Goal: Download file/media

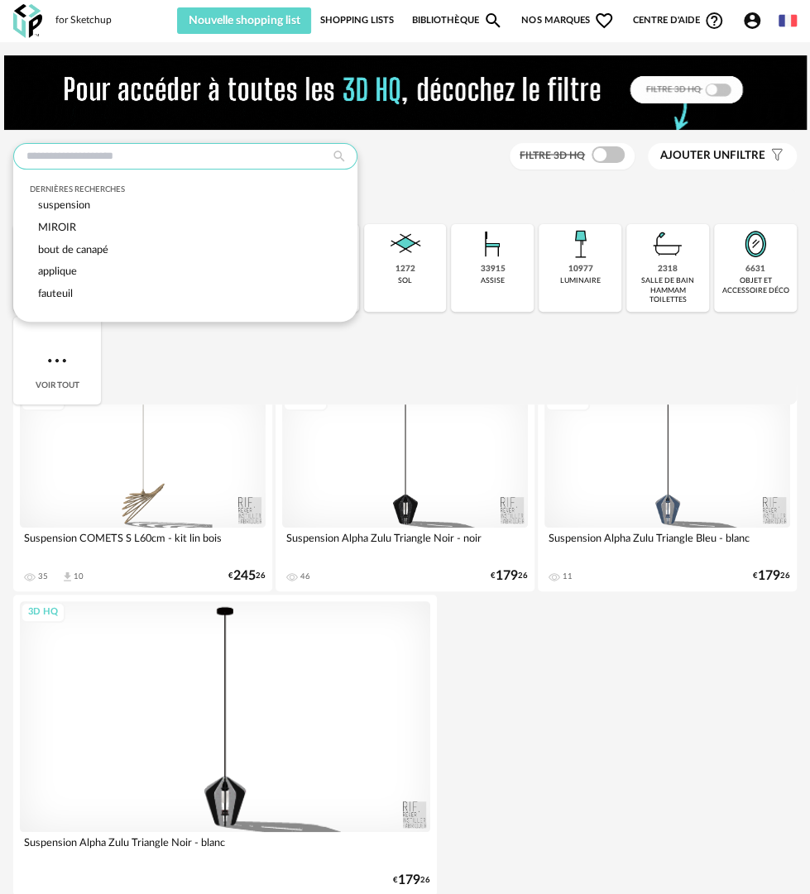
click at [162, 155] on input "text" at bounding box center [185, 156] width 344 height 26
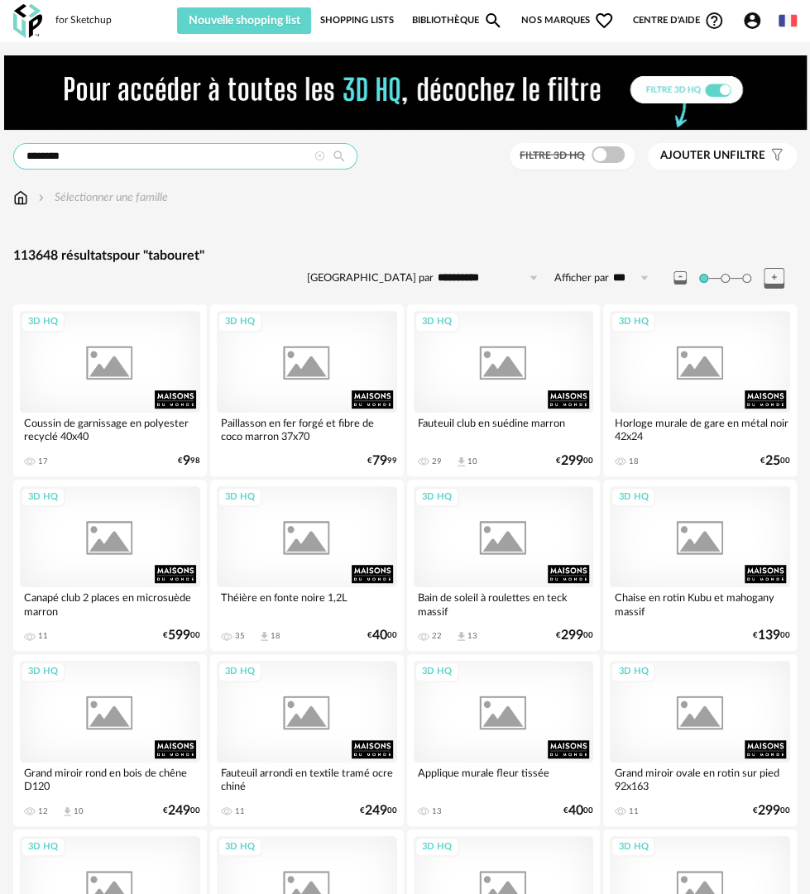
type input "********"
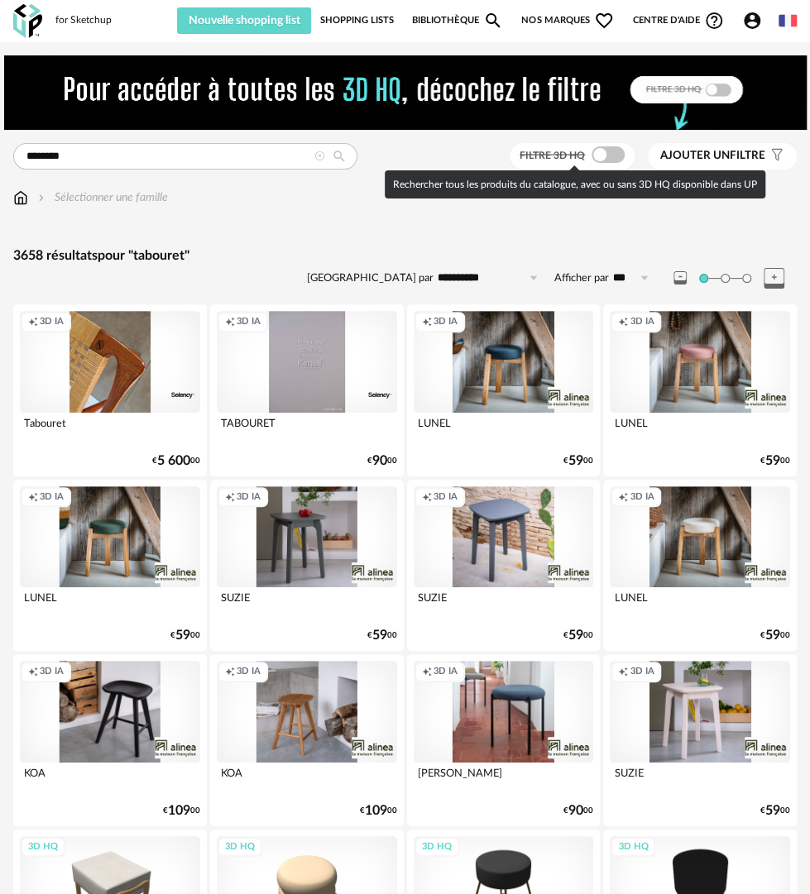
click at [602, 149] on span at bounding box center [607, 154] width 33 height 17
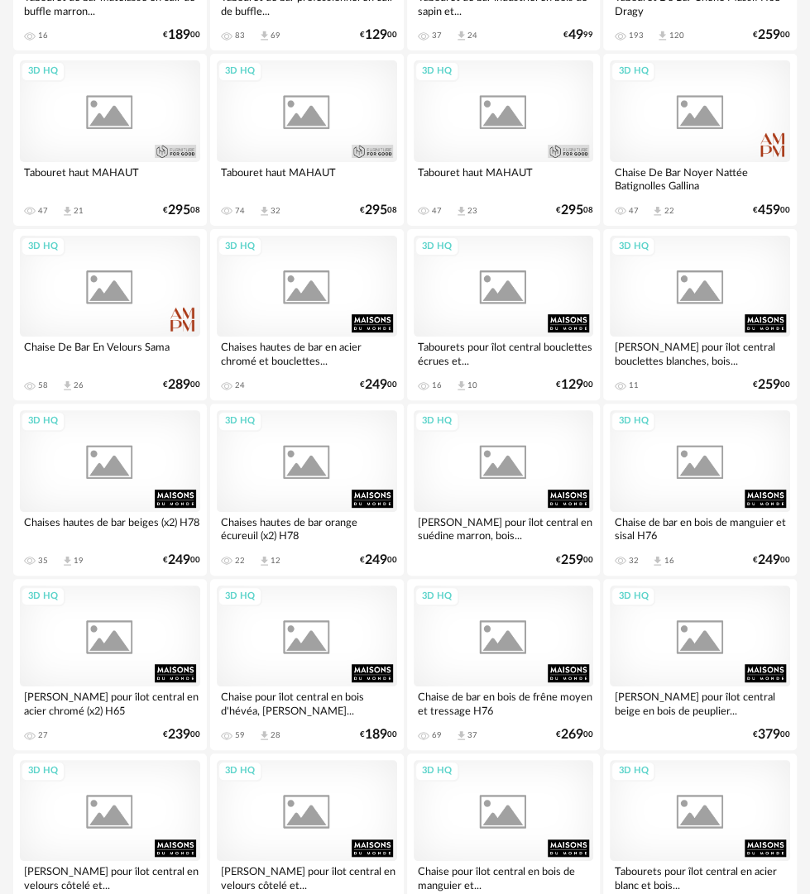
scroll to position [2398, 0]
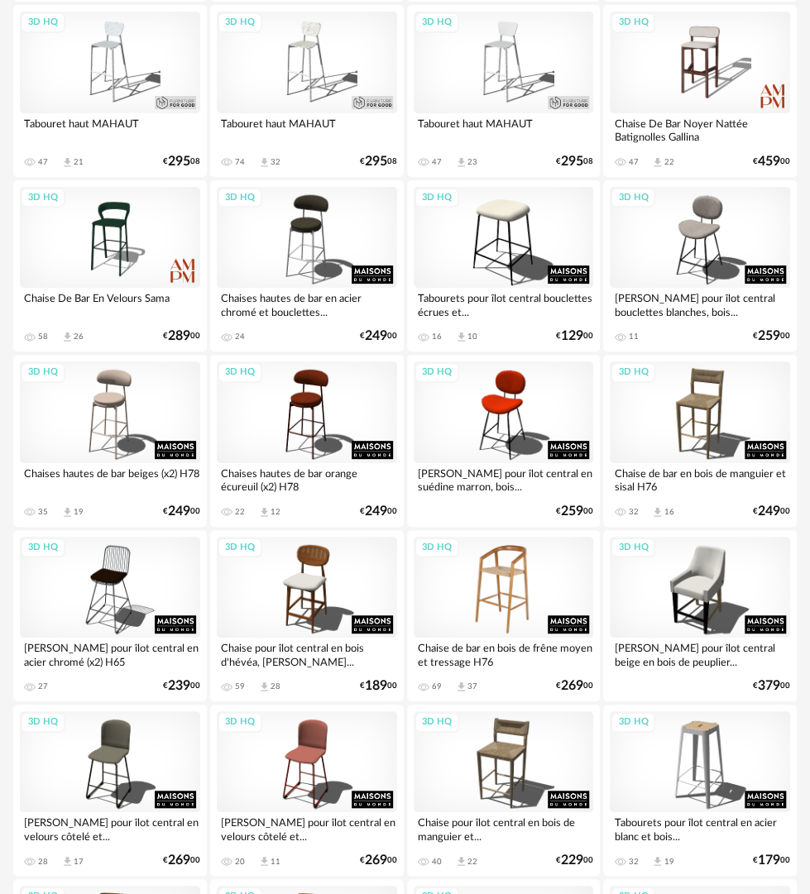
click at [496, 600] on div "3D HQ" at bounding box center [503, 587] width 180 height 101
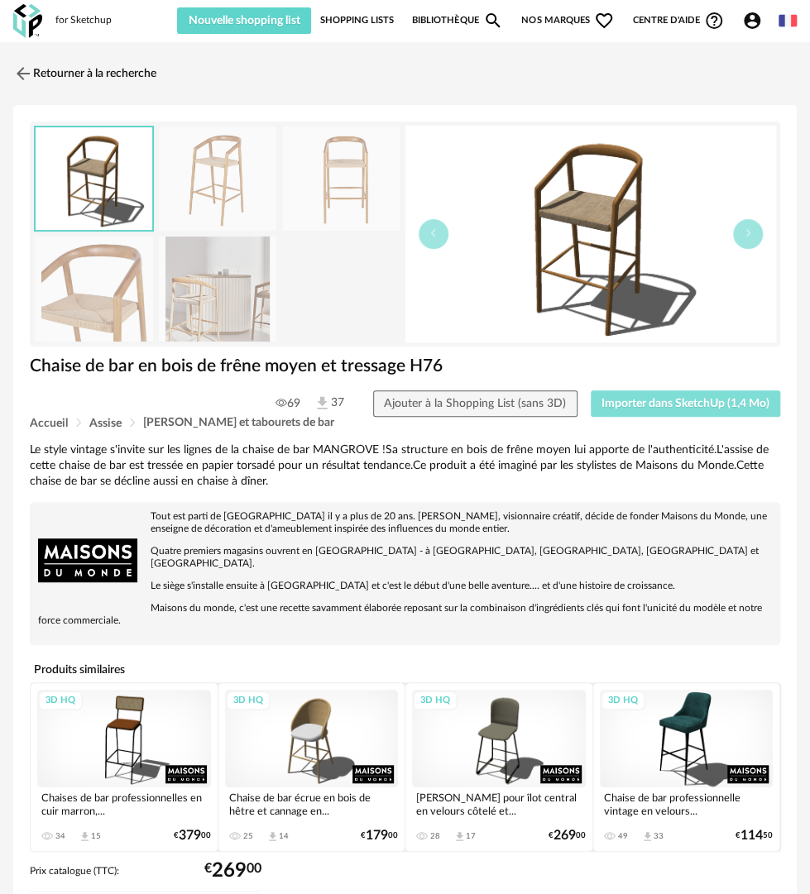
click at [659, 390] on button "Importer dans SketchUp (1,4 Mo)" at bounding box center [685, 403] width 190 height 26
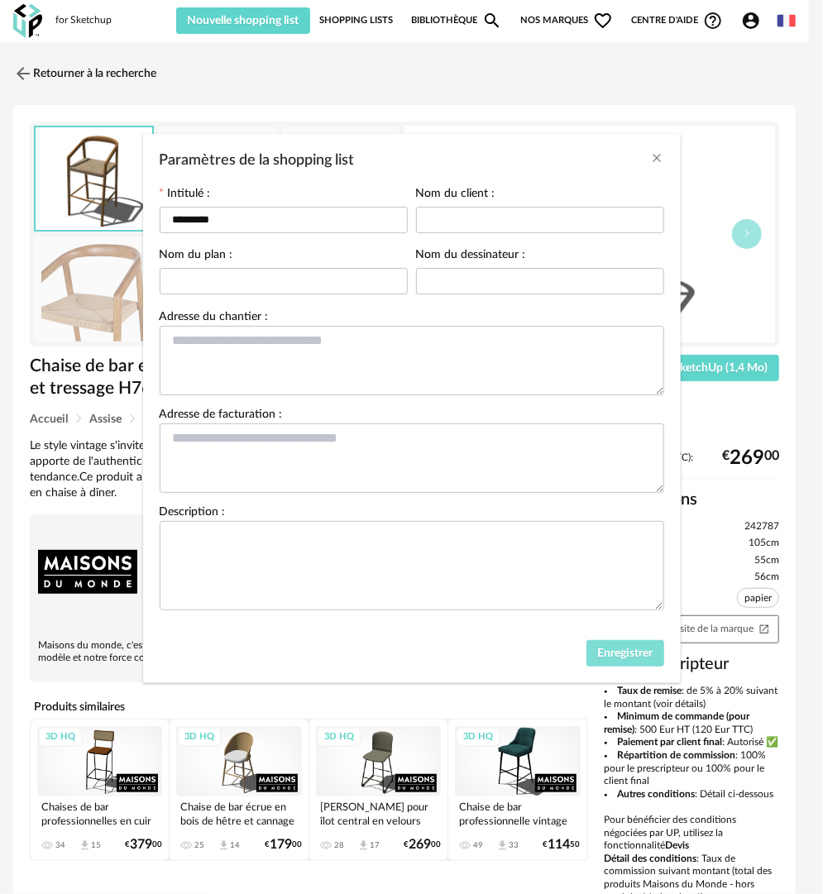
click at [621, 652] on span "Enregistrer" at bounding box center [624, 653] width 55 height 12
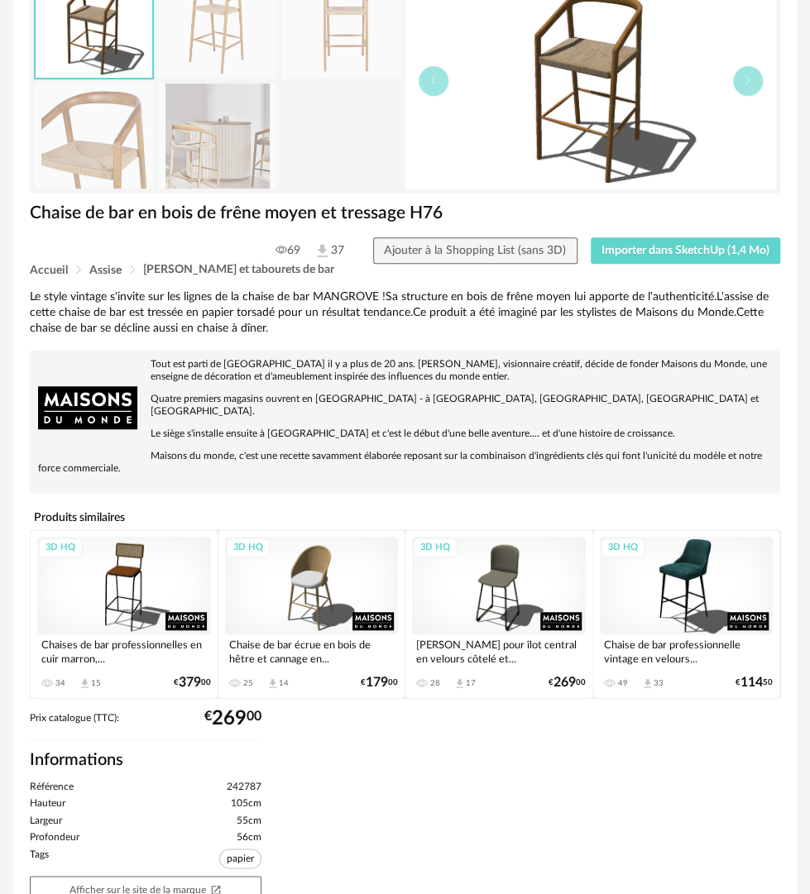
scroll to position [309, 0]
